Goal: Information Seeking & Learning: Learn about a topic

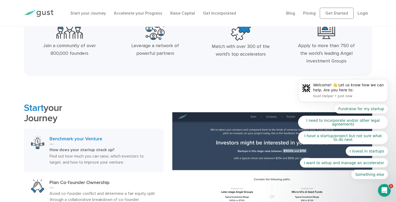
scroll to position [196, 0]
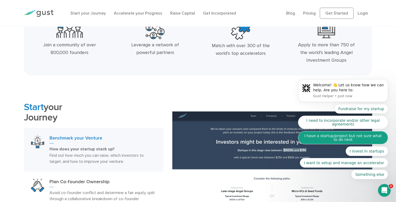
click at [366, 140] on button "I have a startup/project but not sure what to do next" at bounding box center [343, 137] width 90 height 13
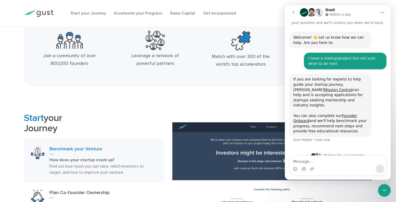
scroll to position [13, 0]
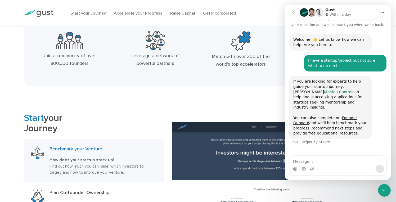
click at [346, 90] on link "Mission Control" at bounding box center [338, 92] width 28 height 4
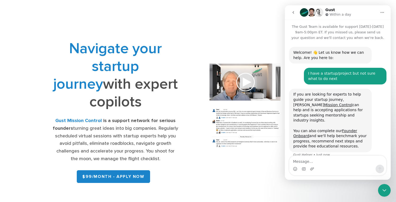
scroll to position [15, 0]
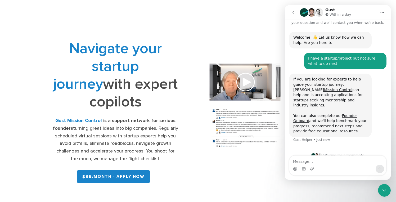
click at [244, 158] on img at bounding box center [280, 112] width 157 height 112
click at [294, 16] on button "go back" at bounding box center [293, 12] width 10 height 10
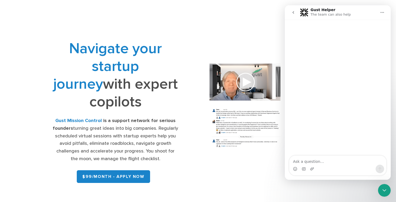
scroll to position [0, 0]
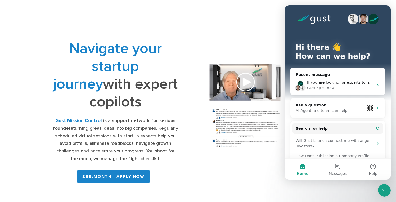
click at [261, 47] on div "Navigate your startup journey with expert copilots Gust Mission Control is a su…" at bounding box center [198, 112] width 330 height 145
click at [241, 79] on img at bounding box center [280, 112] width 157 height 112
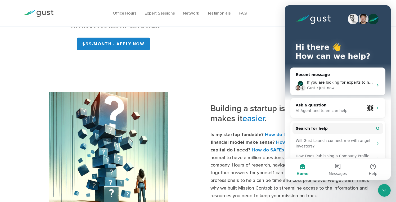
scroll to position [134, 0]
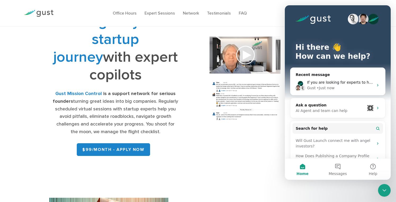
scroll to position [27, 0]
